Goal: Find contact information: Find contact information

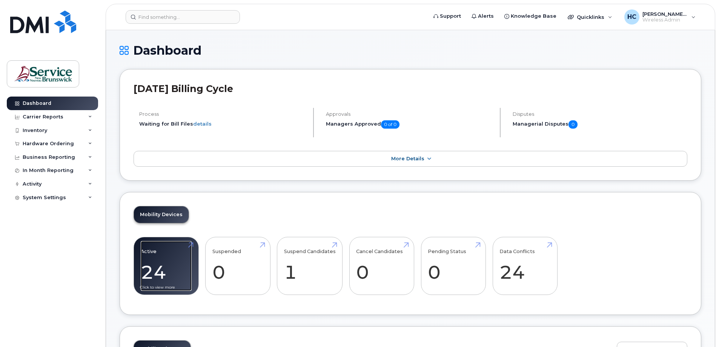
click at [153, 274] on link "Active 24" at bounding box center [166, 266] width 51 height 50
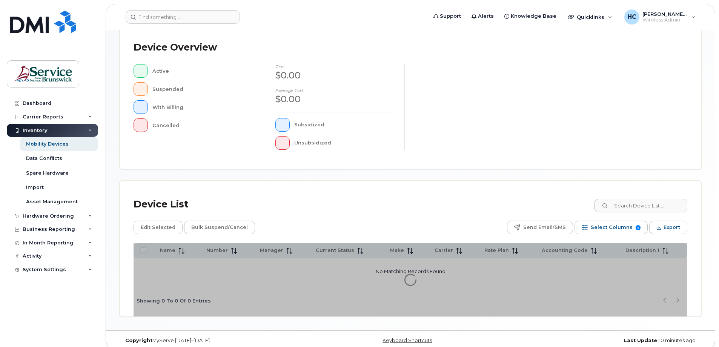
scroll to position [172, 0]
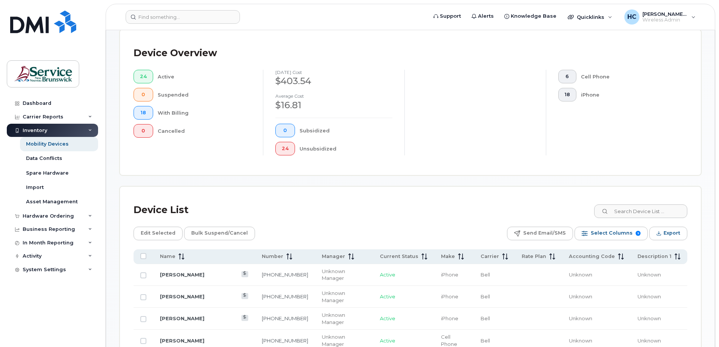
scroll to position [322, 0]
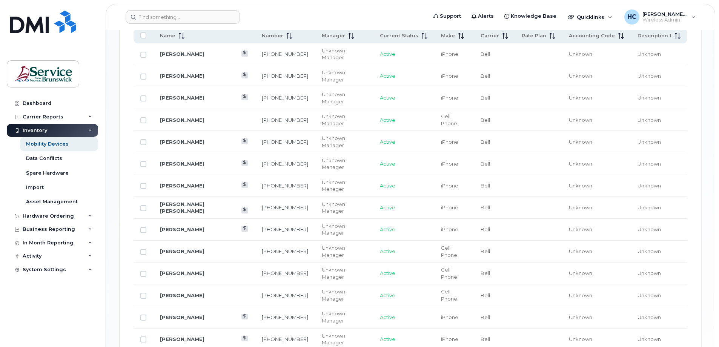
scroll to position [436, 0]
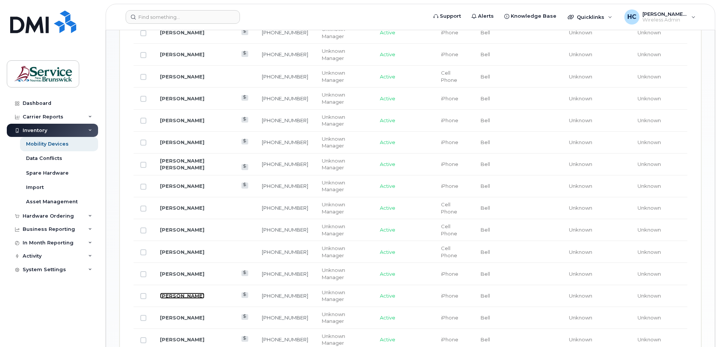
click at [171, 293] on link "Wendy Duguay" at bounding box center [182, 296] width 45 height 6
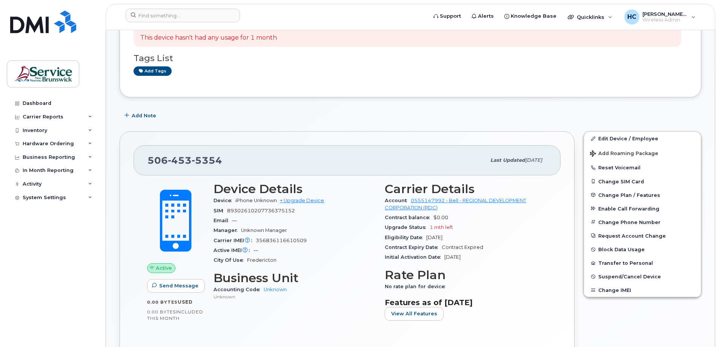
scroll to position [75, 0]
